Goal: Task Accomplishment & Management: Use online tool/utility

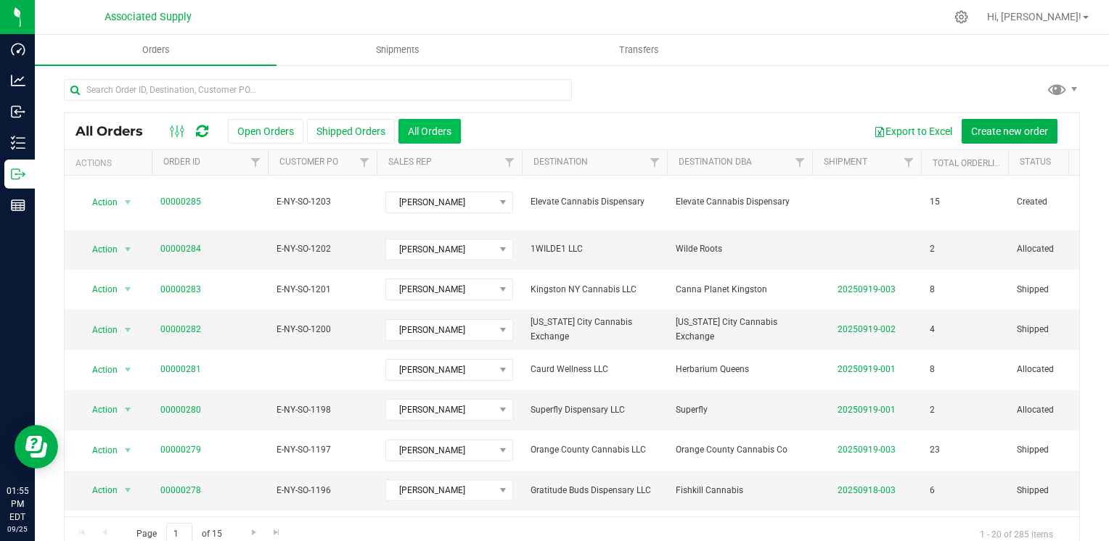
click at [430, 133] on button "All Orders" at bounding box center [429, 131] width 62 height 25
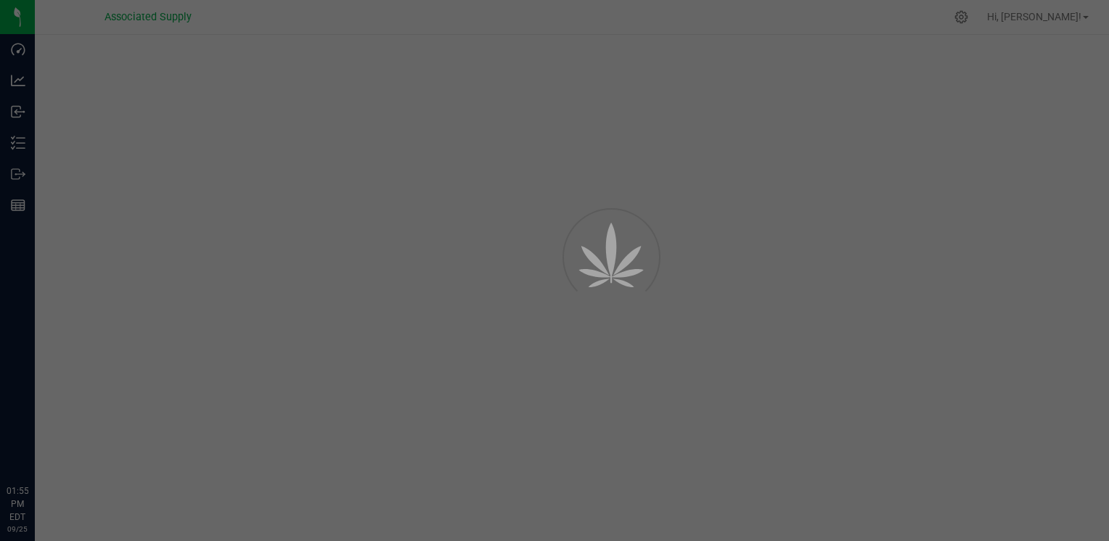
click at [264, 126] on div at bounding box center [554, 270] width 1109 height 541
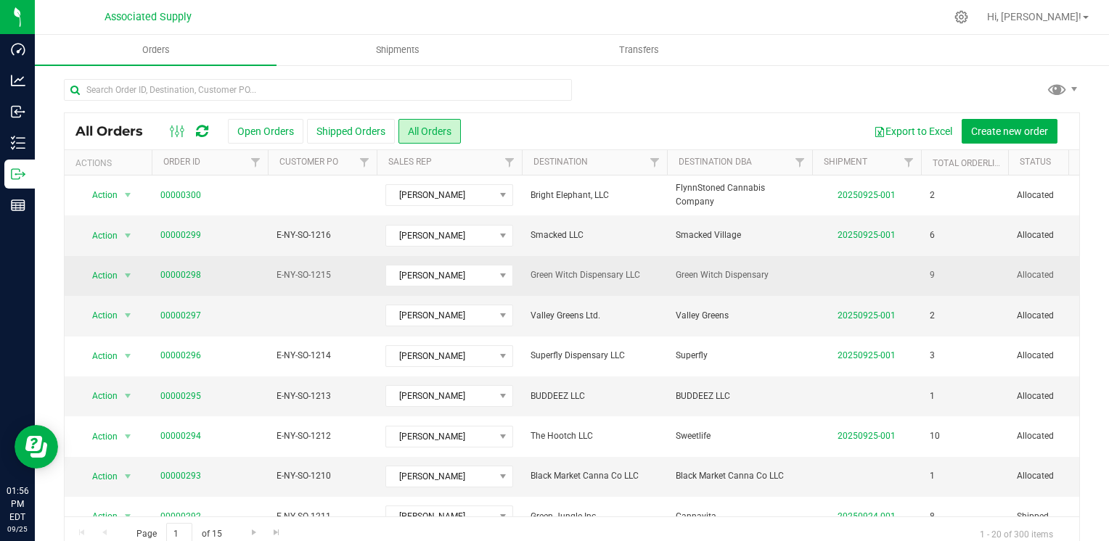
click at [701, 260] on td "Green Witch Dispensary" at bounding box center [739, 276] width 145 height 40
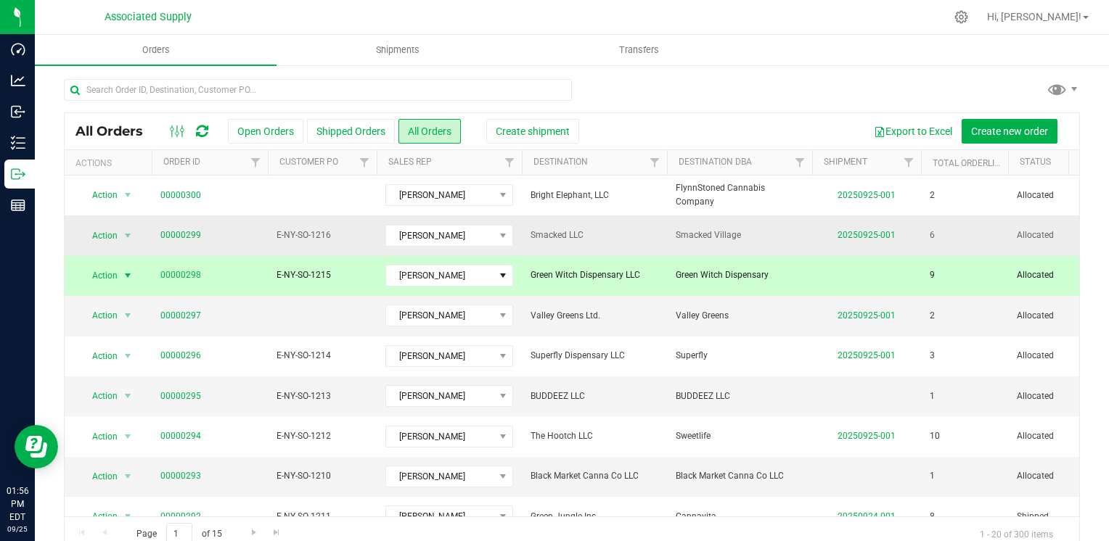
drag, startPoint x: 701, startPoint y: 260, endPoint x: 794, endPoint y: 240, distance: 94.9
click at [424, 131] on button "All Orders" at bounding box center [429, 131] width 62 height 25
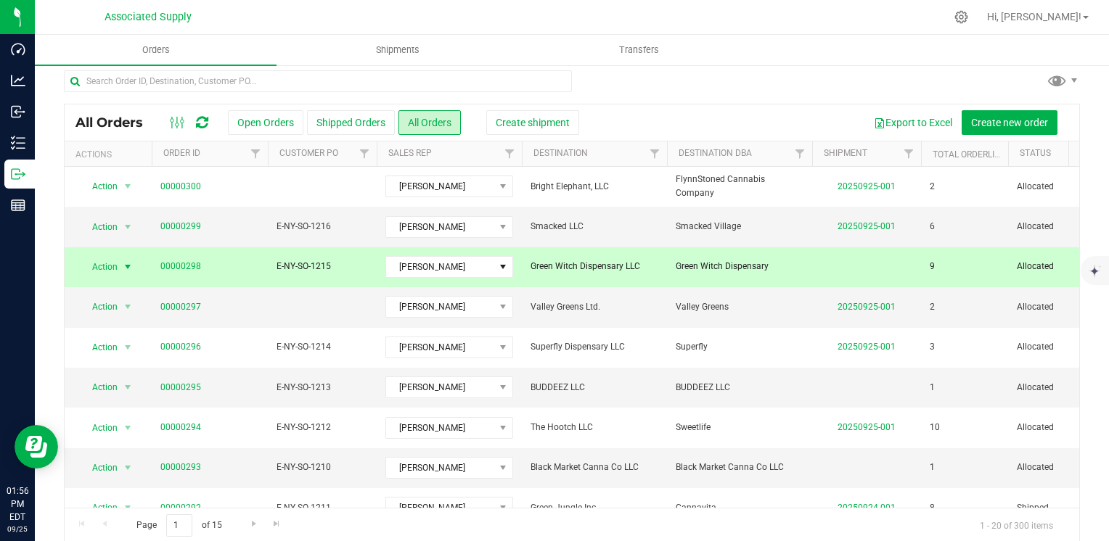
click at [811, 274] on td "Green Witch Dispensary" at bounding box center [739, 268] width 145 height 40
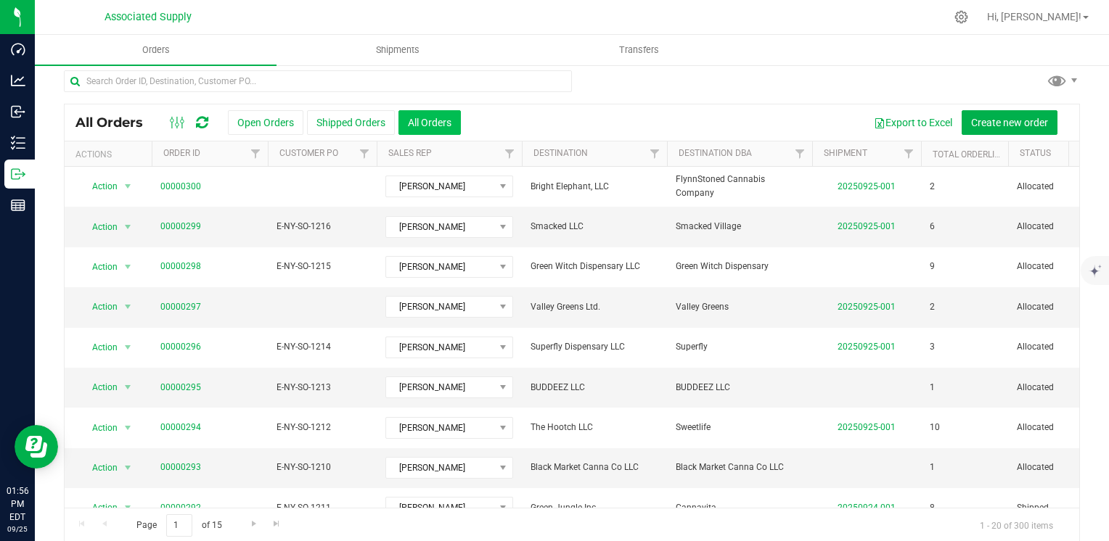
click at [429, 120] on button "All Orders" at bounding box center [429, 122] width 62 height 25
click at [892, 123] on button "Export to Excel" at bounding box center [912, 122] width 97 height 25
